Goal: Task Accomplishment & Management: Manage account settings

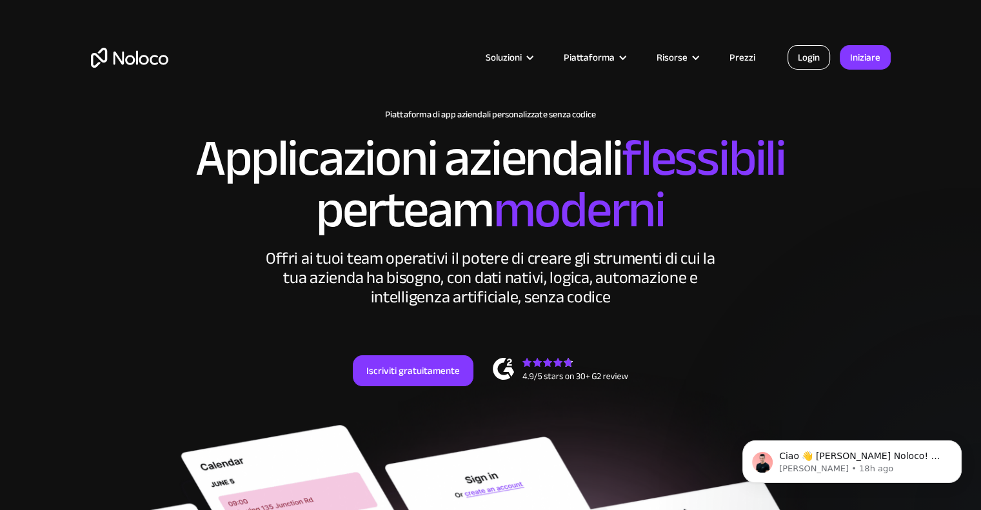
click at [822, 55] on link "Login" at bounding box center [808, 57] width 43 height 25
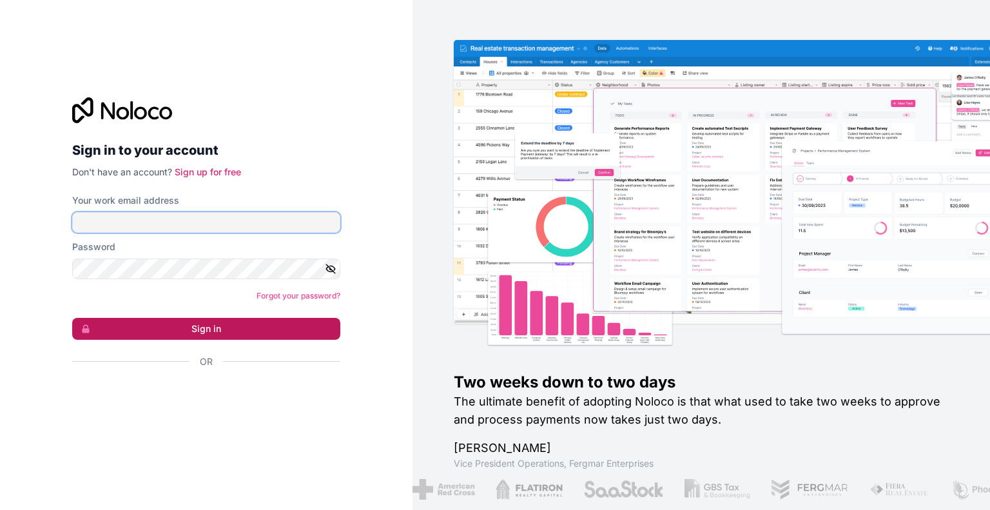
type input "info@leciotole.it"
click at [287, 337] on button "Sign in" at bounding box center [206, 329] width 268 height 22
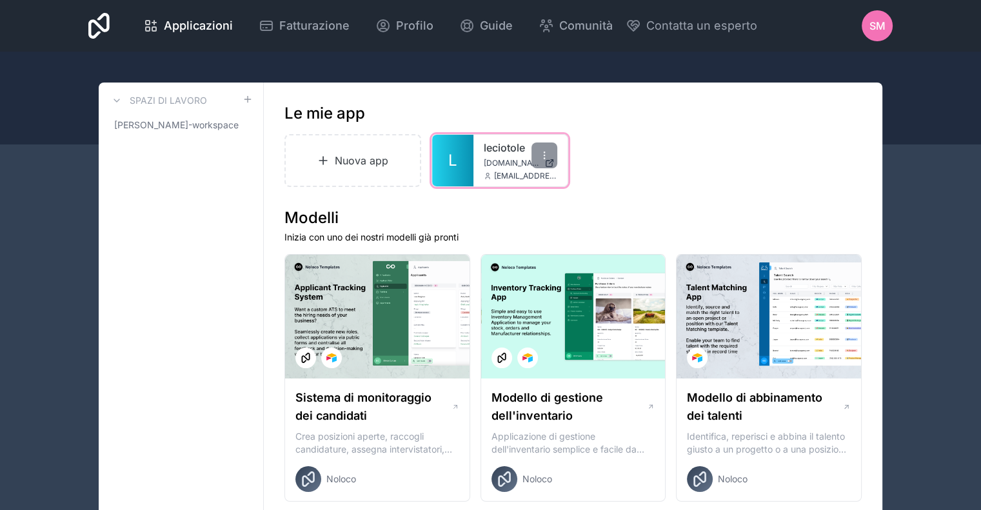
click at [501, 146] on font "leciotole" at bounding box center [504, 147] width 41 height 13
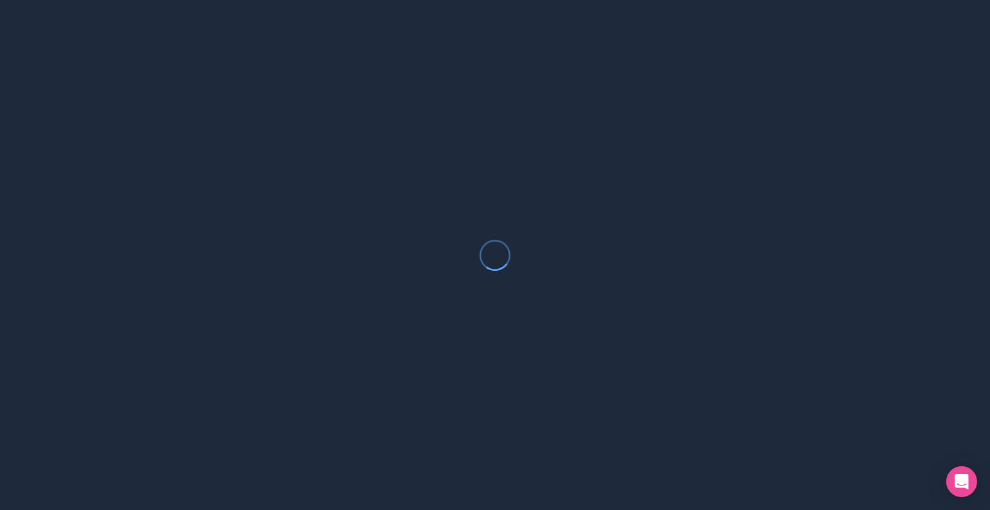
click at [501, 146] on div at bounding box center [495, 255] width 990 height 510
